Goal: Check status: Check status

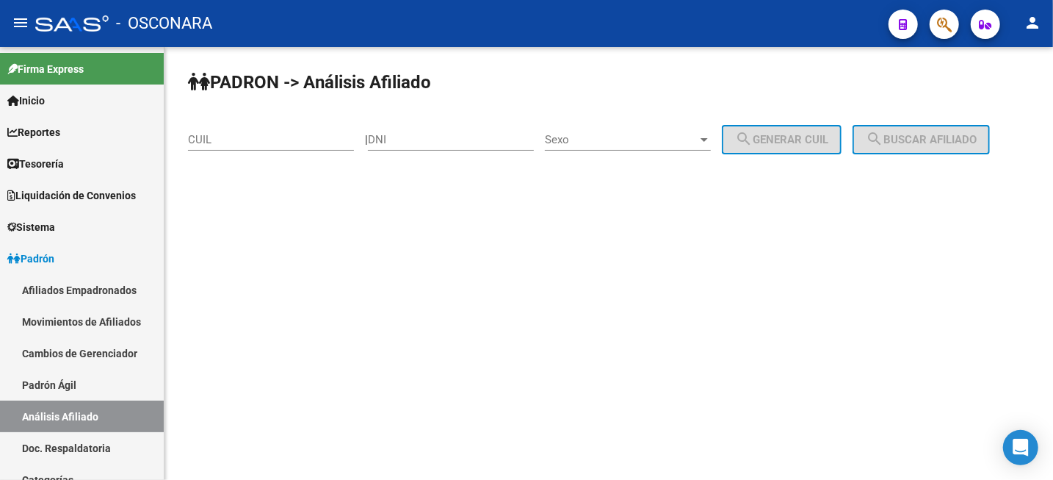
click at [239, 131] on div "CUIL" at bounding box center [271, 135] width 166 height 32
paste input "23-35835929-9"
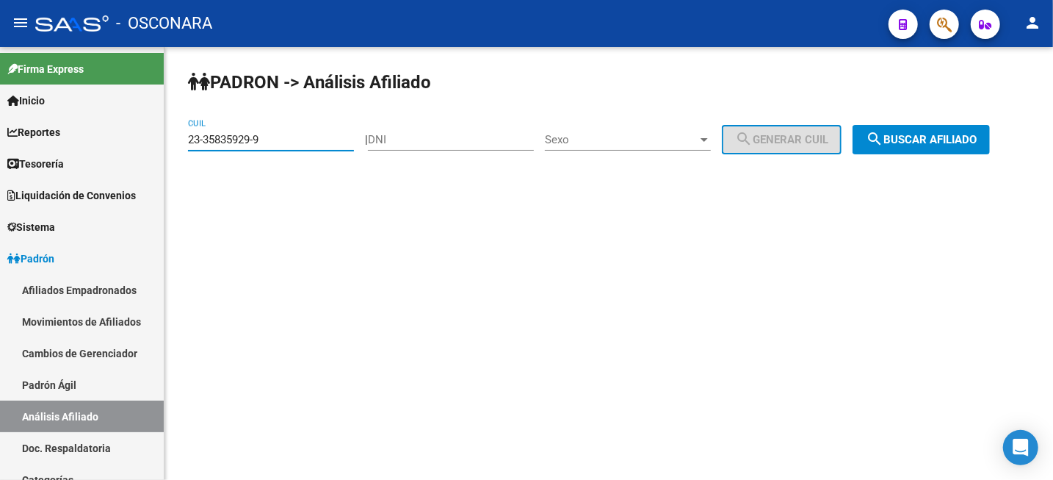
type input "23-35835929-9"
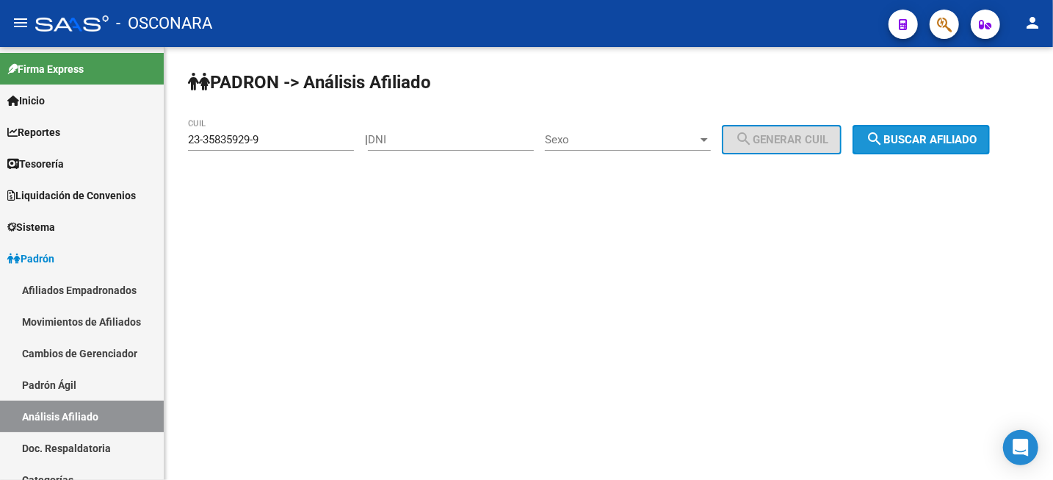
click at [916, 133] on button "search Buscar afiliado" at bounding box center [921, 139] width 137 height 29
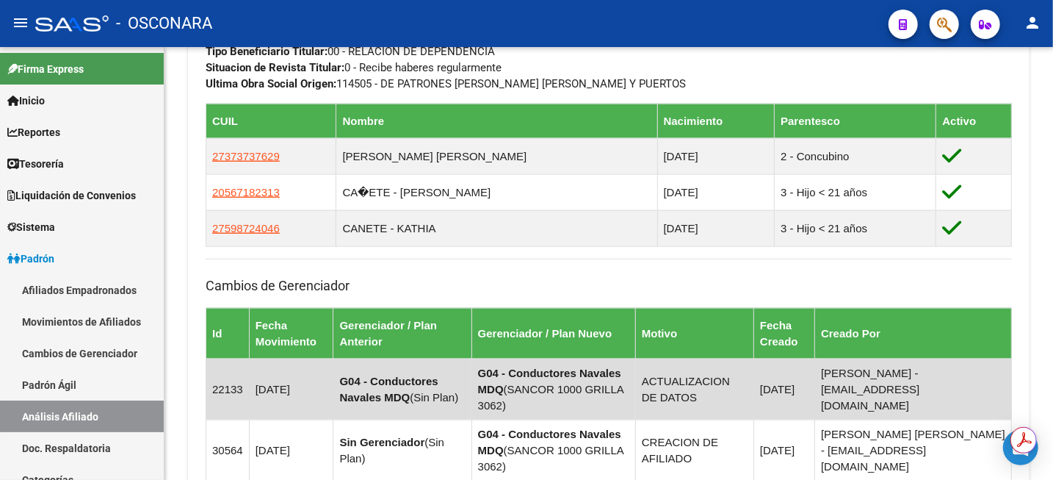
scroll to position [1093, 0]
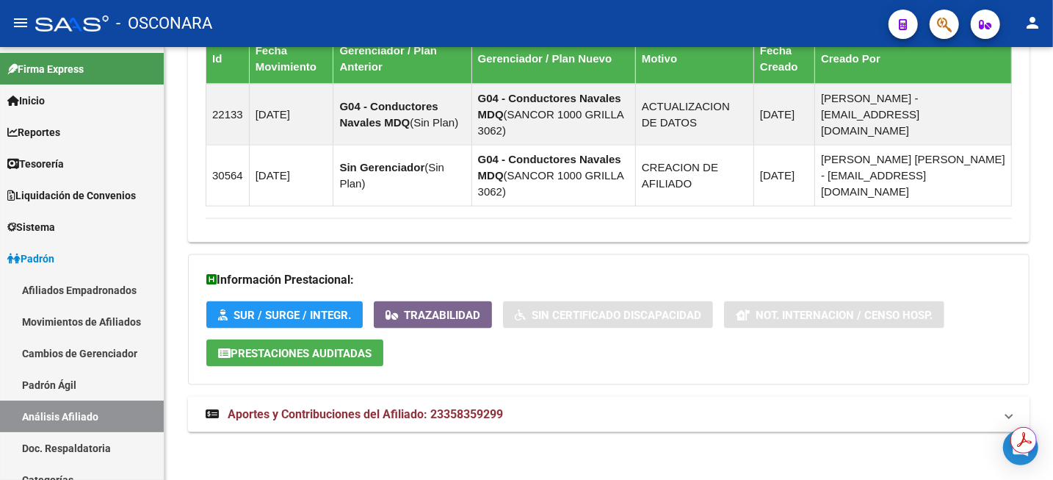
click at [479, 409] on span "Aportes y Contribuciones del Afiliado: 23358359299" at bounding box center [365, 414] width 275 height 14
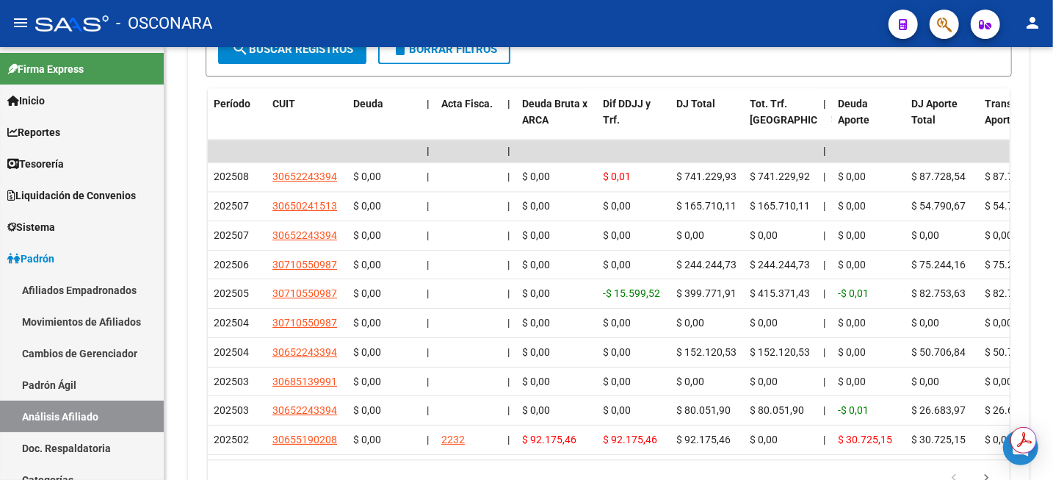
scroll to position [1720, 0]
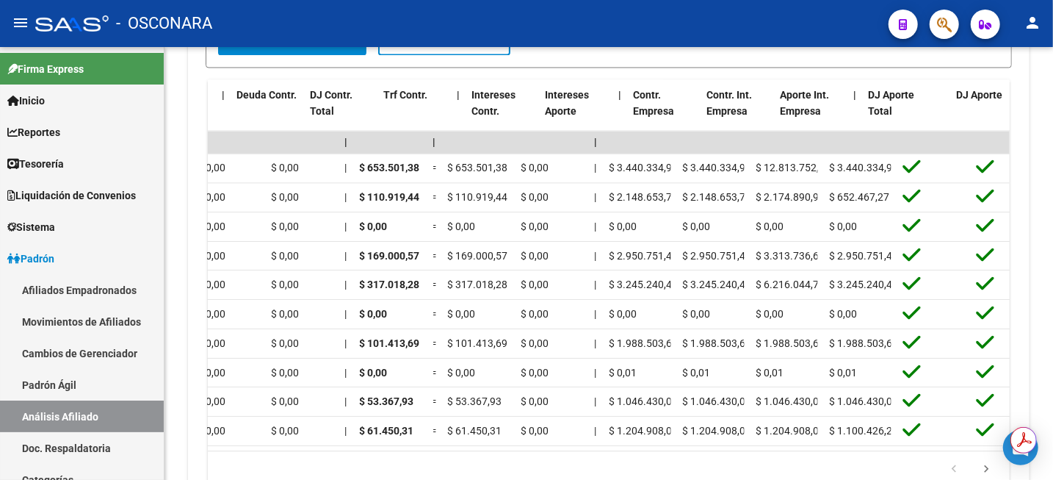
scroll to position [0, 0]
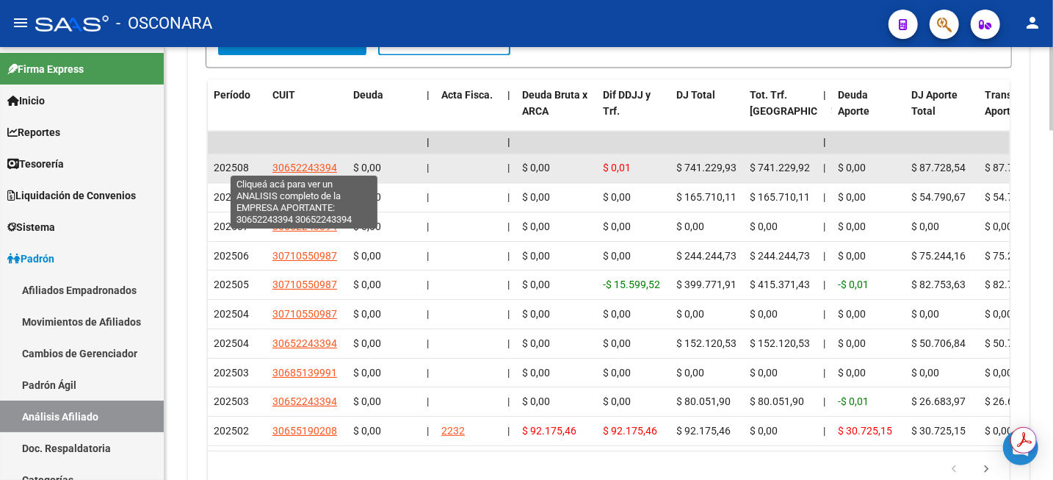
click at [318, 165] on span "30652243394" at bounding box center [305, 168] width 65 height 12
type textarea "30652243394"
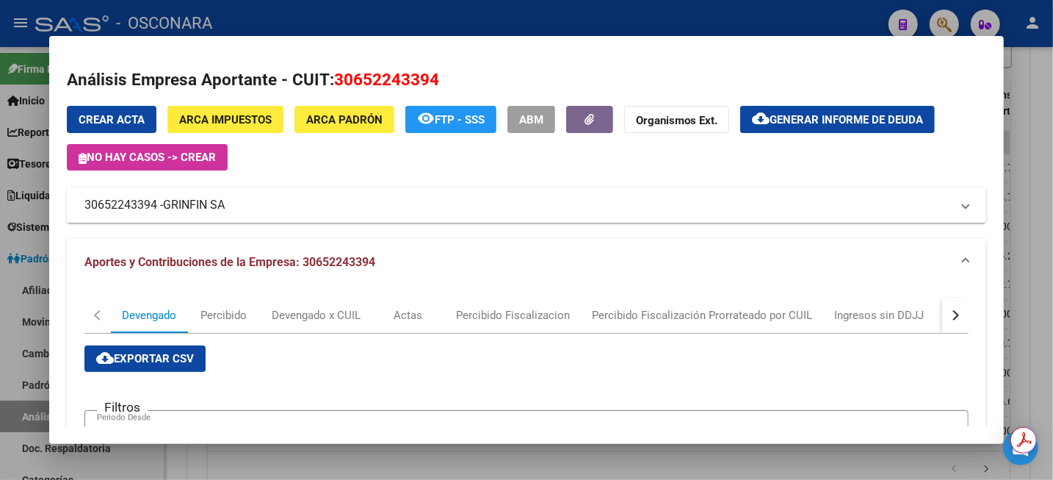
click at [1044, 64] on div at bounding box center [526, 240] width 1053 height 480
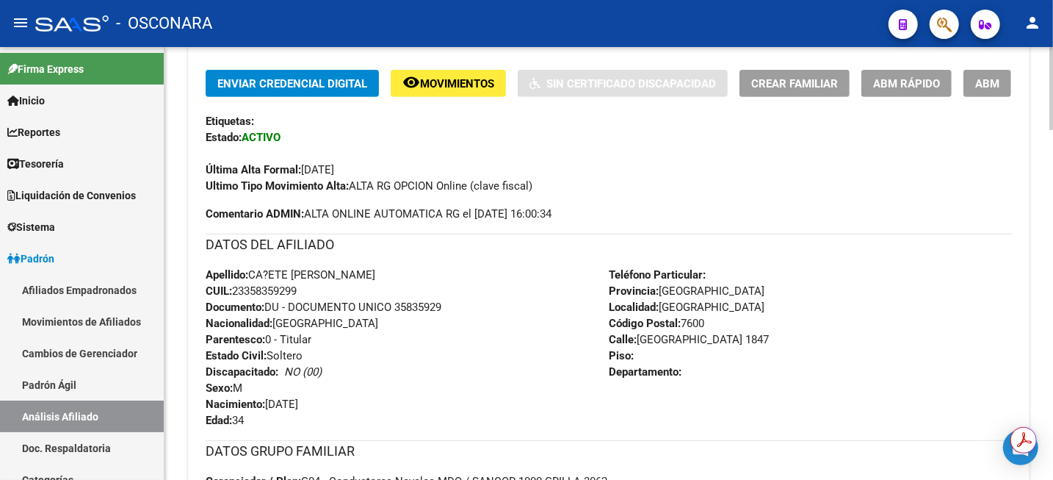
scroll to position [359, 0]
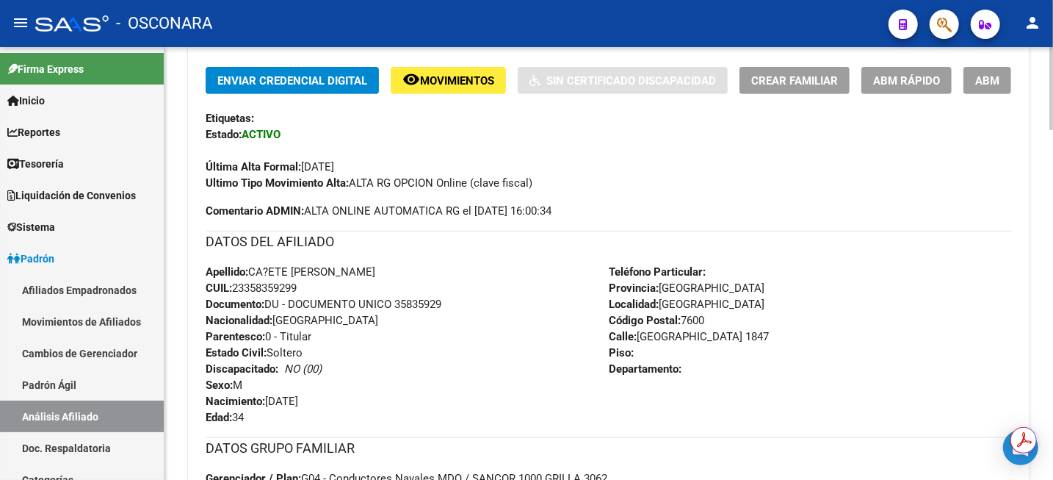
click at [278, 289] on span "CUIL: 23358359299" at bounding box center [251, 287] width 91 height 13
copy span "23358359299"
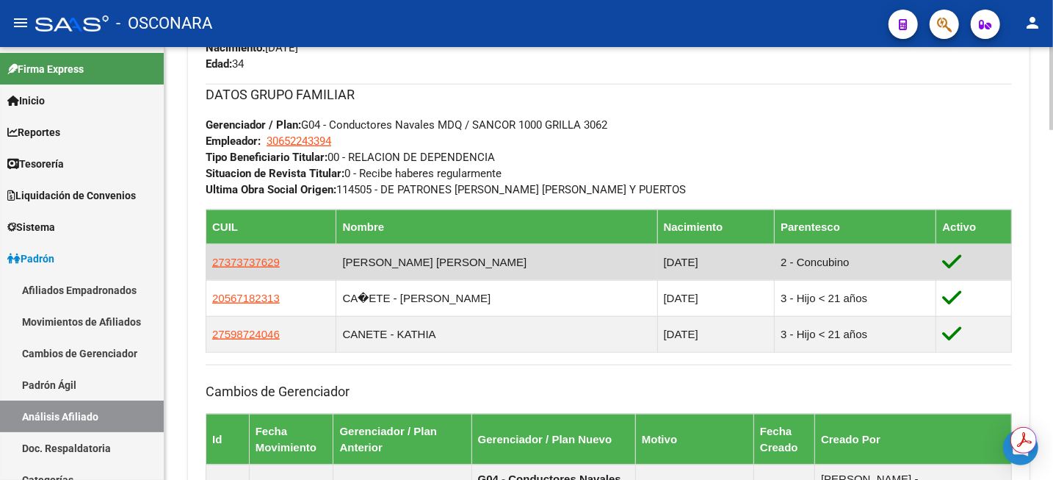
scroll to position [727, 0]
